Goal: Find specific page/section: Find specific page/section

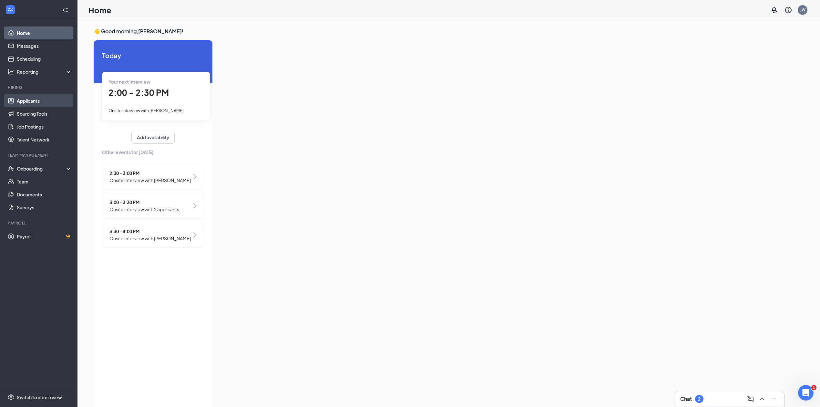
click at [22, 100] on link "Applicants" at bounding box center [44, 100] width 55 height 13
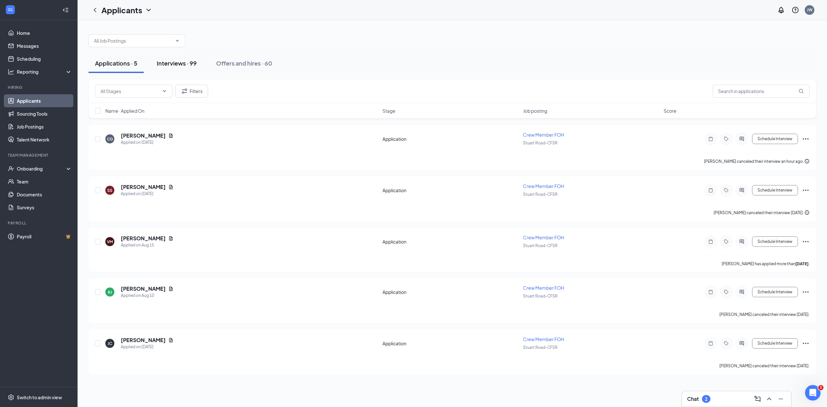
click at [152, 67] on button "Interviews · 99" at bounding box center [176, 63] width 53 height 19
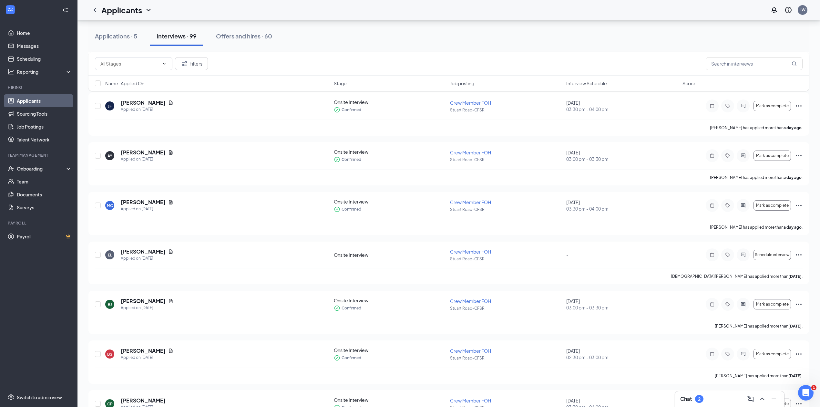
scroll to position [86, 0]
